Goal: Task Accomplishment & Management: Manage account settings

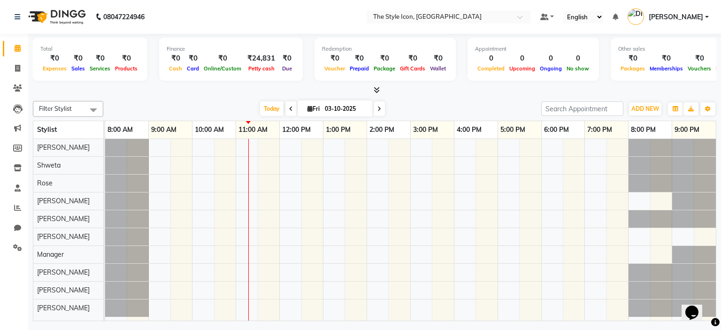
click at [699, 17] on span "[PERSON_NAME]" at bounding box center [676, 17] width 54 height 10
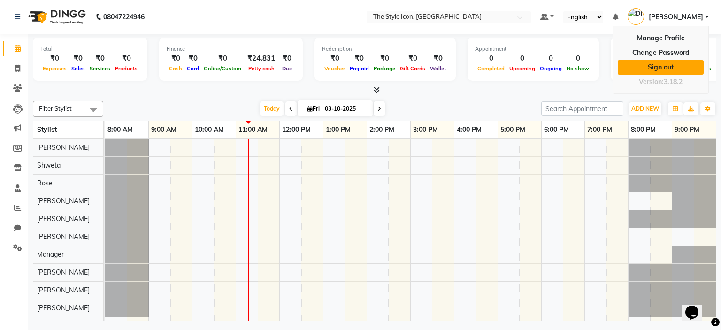
click at [676, 61] on link "Sign out" at bounding box center [661, 67] width 86 height 15
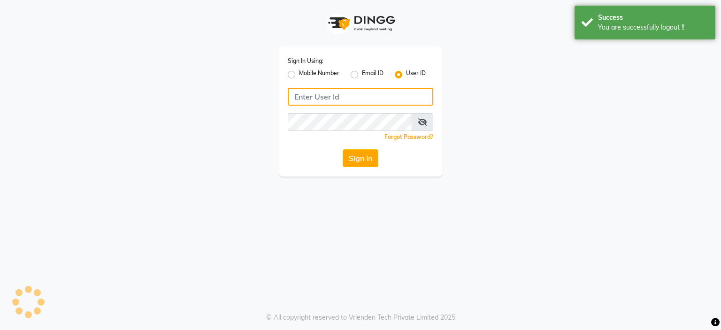
type input "8275302900"
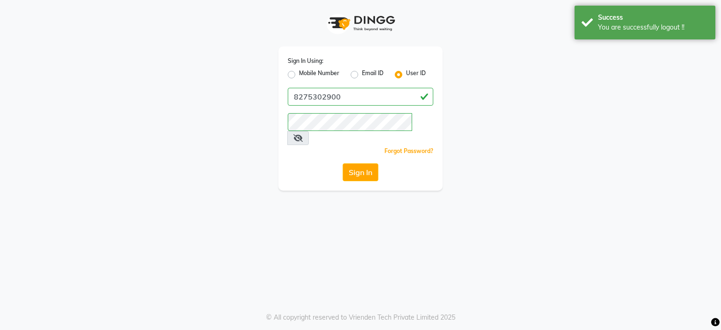
click at [306, 80] on label "Mobile Number" at bounding box center [319, 74] width 40 height 11
click at [305, 75] on input "Mobile Number" at bounding box center [302, 72] width 6 height 6
radio input "true"
radio input "false"
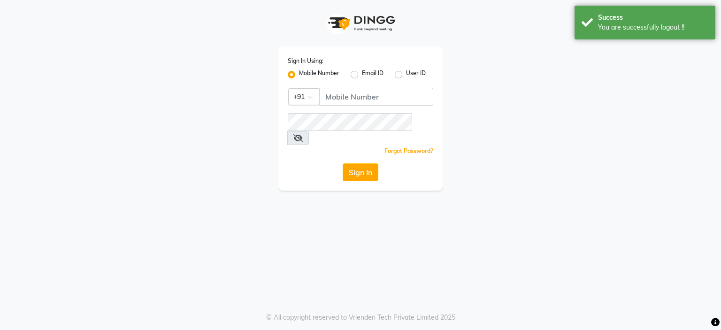
click at [395, 73] on div "Mobile Number Email ID User ID" at bounding box center [361, 74] width 146 height 11
click at [402, 69] on div "Sign In Using: Mobile Number Email ID User ID" at bounding box center [361, 68] width 146 height 24
click at [406, 77] on label "User ID" at bounding box center [416, 74] width 20 height 11
click at [406, 75] on input "User ID" at bounding box center [409, 72] width 6 height 6
radio input "true"
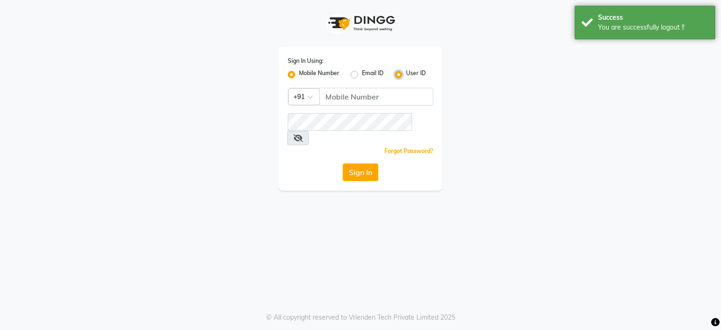
radio input "false"
click at [395, 86] on div "Sign In Using: Mobile Number Email ID User ID Remember me Forgot Password? Sign…" at bounding box center [361, 118] width 164 height 144
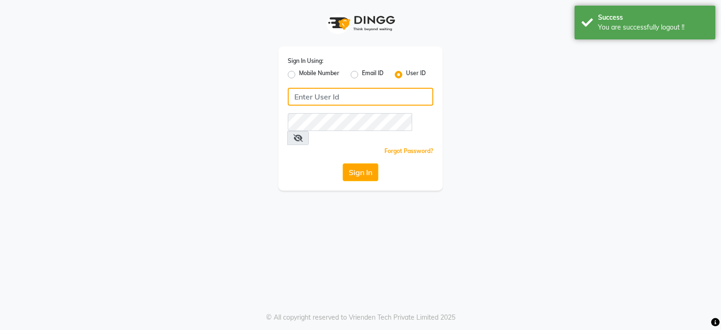
click at [366, 101] on input "Username" at bounding box center [361, 97] width 146 height 18
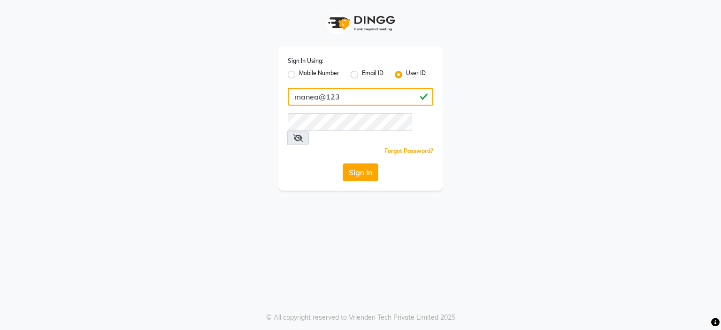
type input "manea@123"
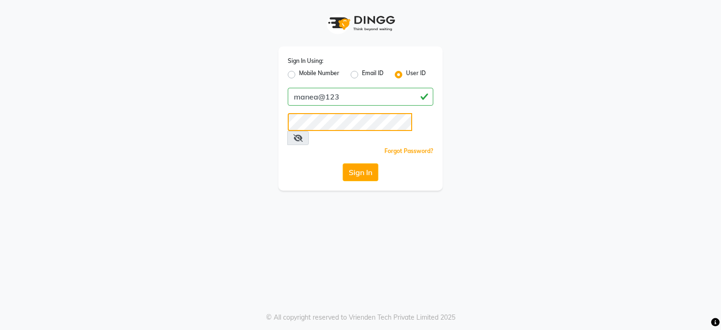
click at [343, 163] on button "Sign In" at bounding box center [361, 172] width 36 height 18
